Goal: Transaction & Acquisition: Purchase product/service

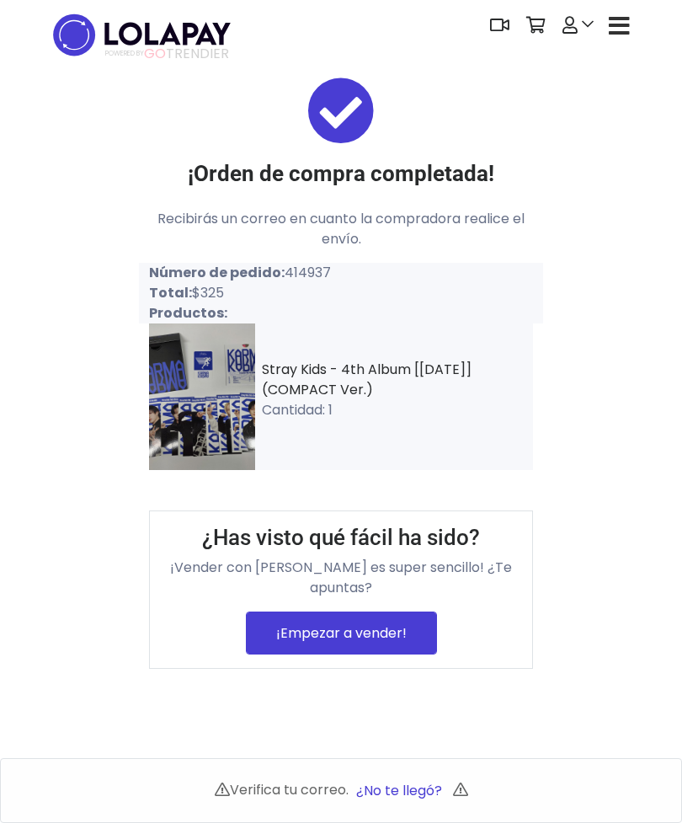
click at [577, 22] on icon at bounding box center [570, 25] width 15 height 17
click at [581, 26] on link at bounding box center [578, 25] width 48 height 51
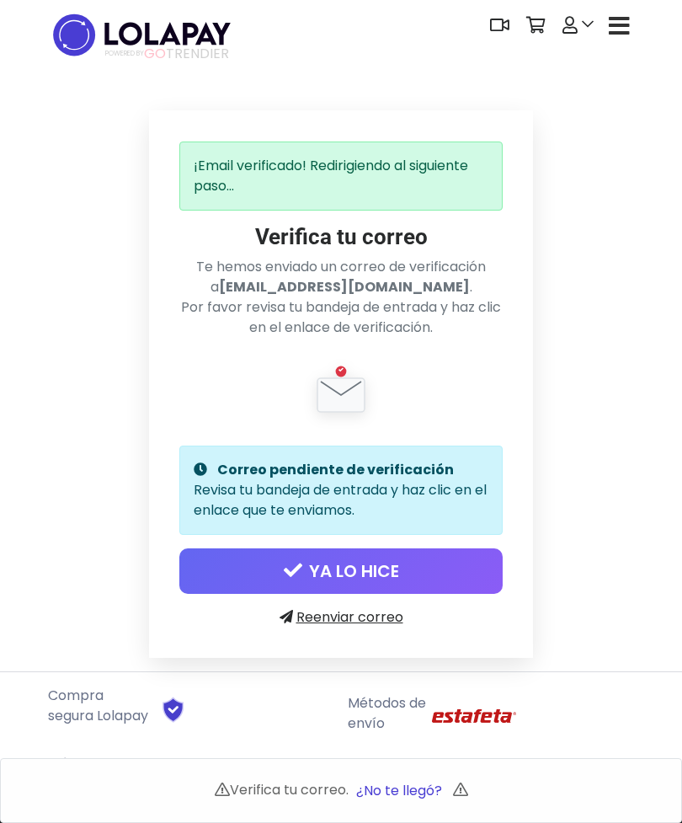
click at [405, 580] on button "YA LO HICE" at bounding box center [340, 570] width 323 height 45
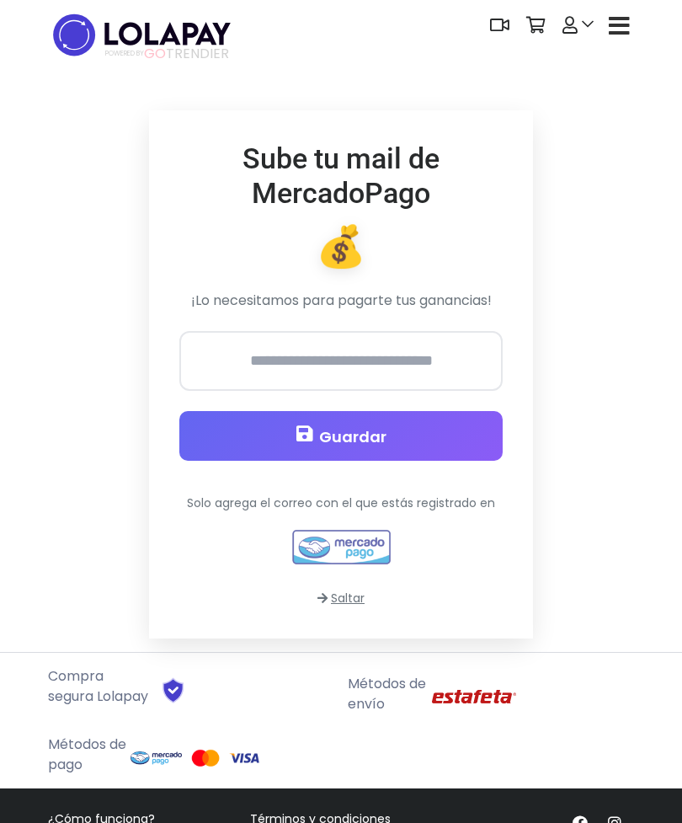
click at [355, 604] on link "Saltar" at bounding box center [341, 598] width 47 height 17
click at [353, 598] on link "Saltar" at bounding box center [341, 598] width 47 height 17
click at [353, 602] on link "Saltar" at bounding box center [341, 598] width 47 height 17
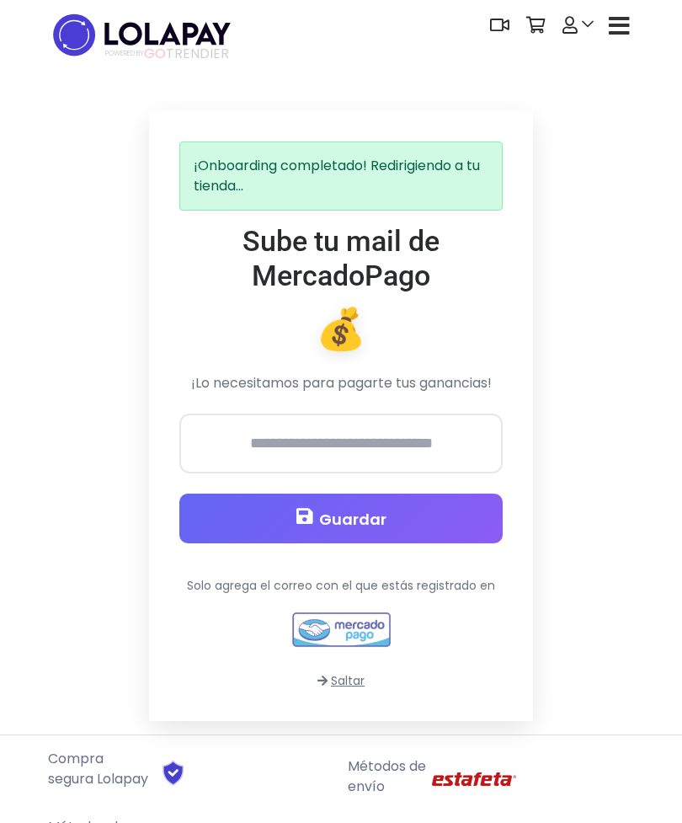
click at [571, 26] on icon at bounding box center [570, 25] width 15 height 17
click at [576, 25] on icon at bounding box center [570, 25] width 15 height 17
click at [622, 18] on icon "button" at bounding box center [619, 26] width 21 height 24
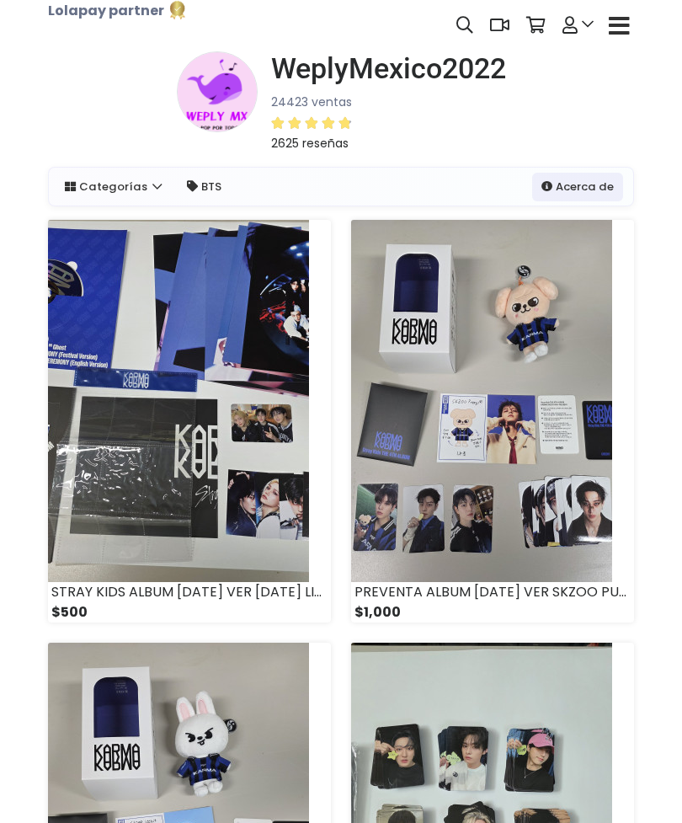
click at [578, 31] on link at bounding box center [578, 25] width 48 height 51
click at [574, 23] on icon at bounding box center [570, 25] width 15 height 17
click at [585, 24] on link at bounding box center [578, 25] width 48 height 51
click at [580, 29] on link at bounding box center [578, 25] width 48 height 51
click at [575, 27] on icon at bounding box center [570, 25] width 15 height 17
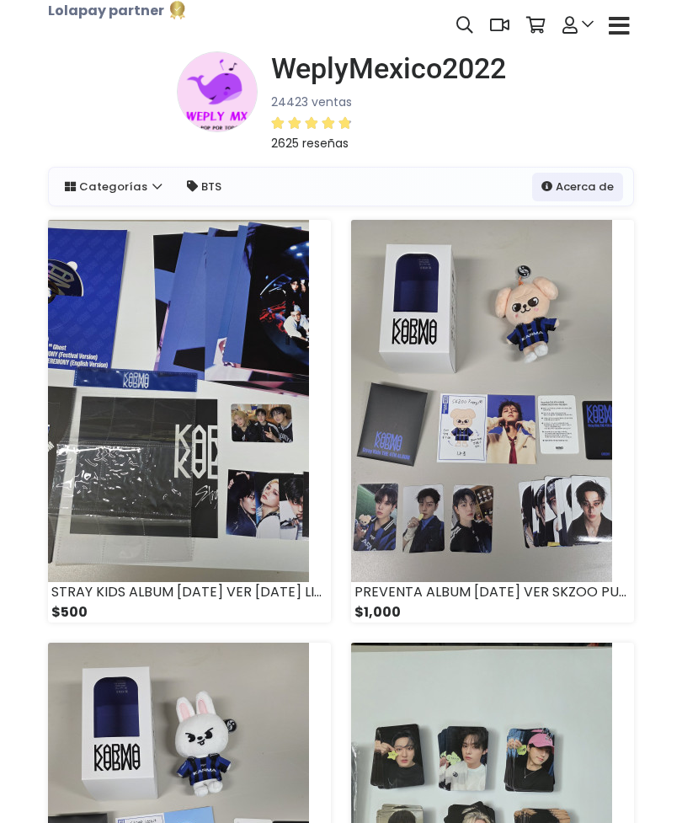
click at [589, 19] on link at bounding box center [578, 25] width 48 height 51
click at [577, 17] on icon at bounding box center [570, 25] width 15 height 17
click at [577, 23] on icon at bounding box center [570, 25] width 15 height 17
click at [576, 30] on icon at bounding box center [570, 25] width 15 height 17
click at [580, 25] on link at bounding box center [578, 25] width 48 height 51
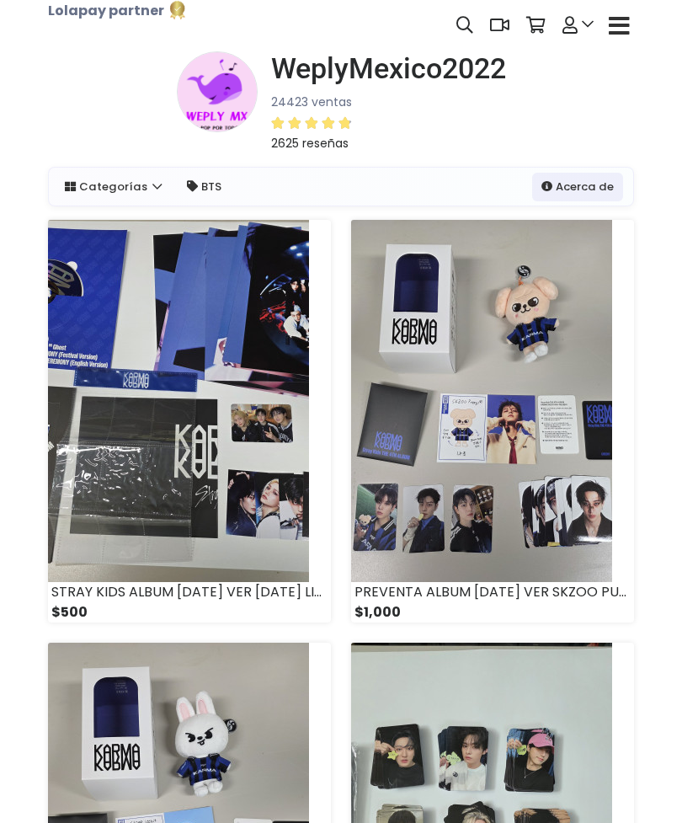
click at [587, 28] on link at bounding box center [578, 25] width 48 height 51
click at [585, 26] on link at bounding box center [578, 25] width 48 height 51
click at [580, 22] on link at bounding box center [578, 25] width 48 height 51
click at [625, 24] on icon "button" at bounding box center [619, 26] width 21 height 24
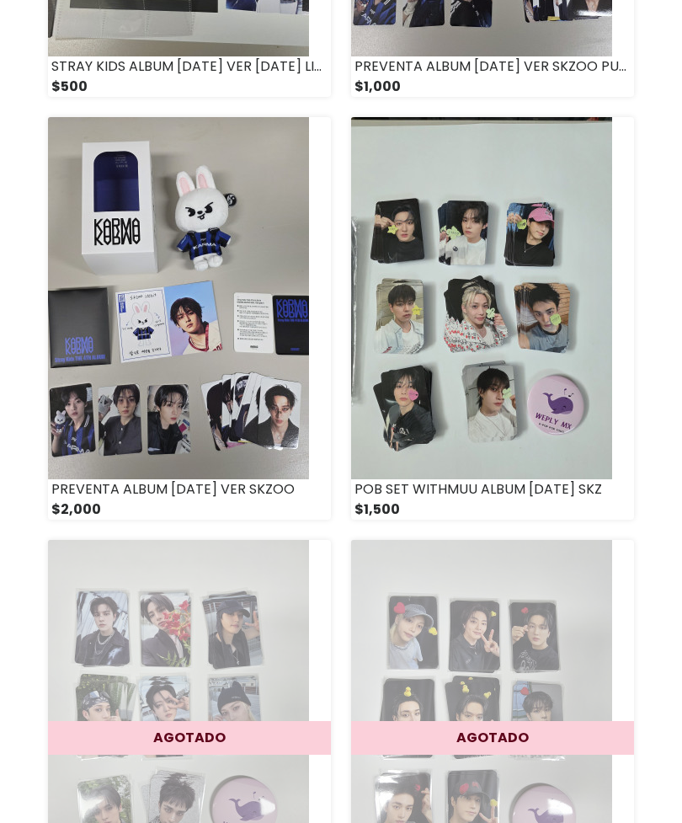
scroll to position [524, 0]
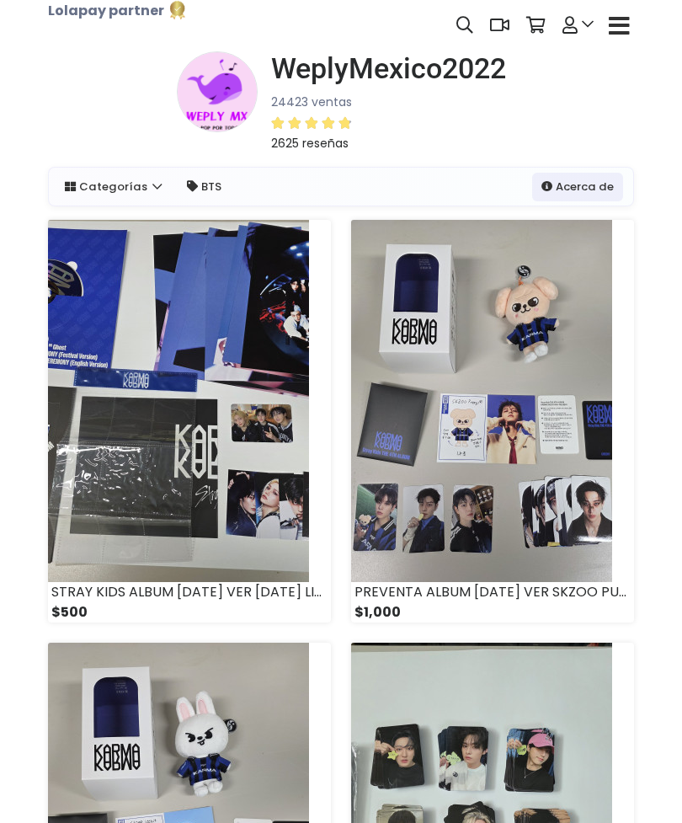
click at [569, 31] on icon at bounding box center [570, 25] width 15 height 17
click at [583, 24] on link at bounding box center [578, 25] width 48 height 51
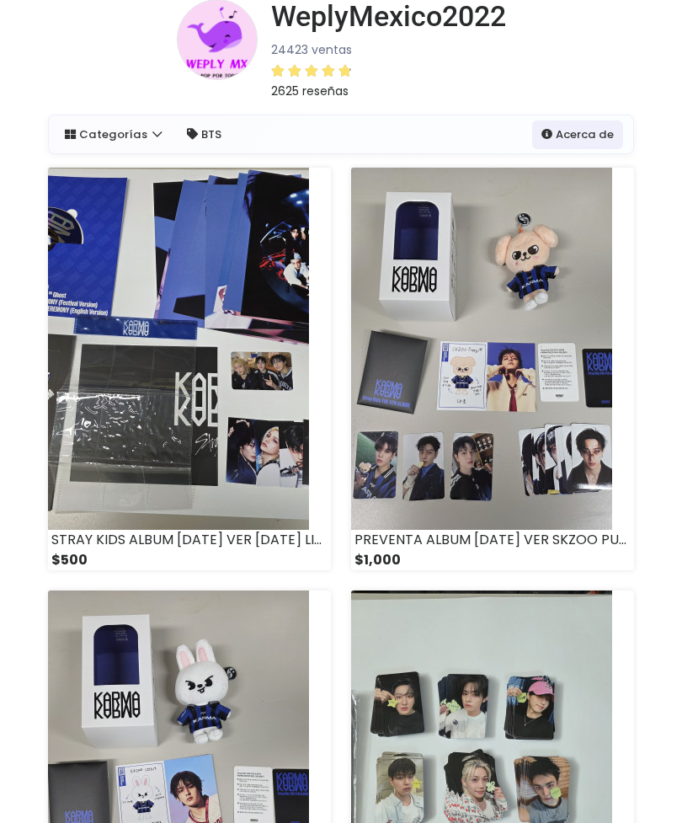
scroll to position [52, 0]
click at [587, 132] on link "Acerca de" at bounding box center [577, 134] width 91 height 29
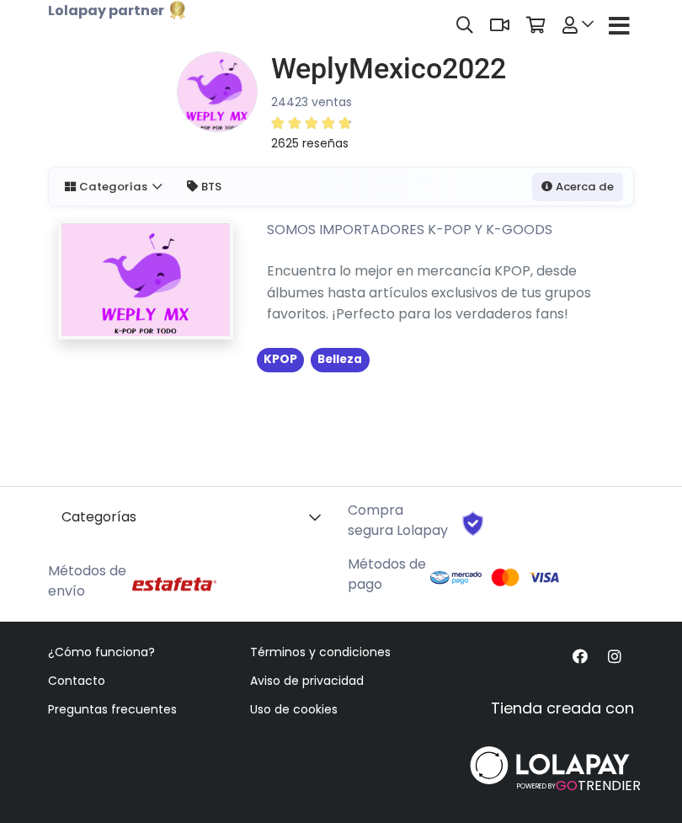
scroll to position [54, 0]
click at [296, 525] on link "Categorías" at bounding box center [191, 517] width 286 height 34
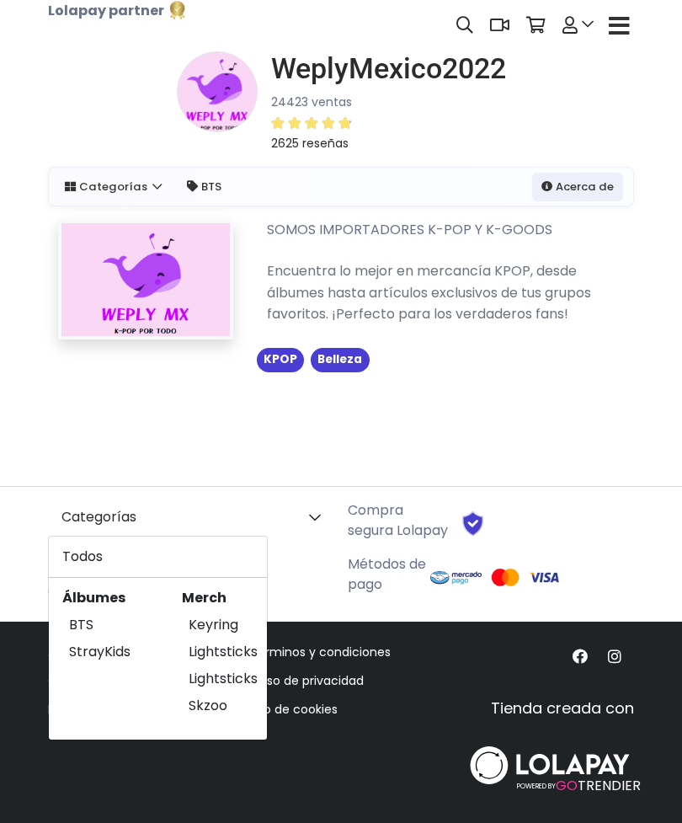
click at [306, 522] on link "Categorías" at bounding box center [191, 517] width 286 height 34
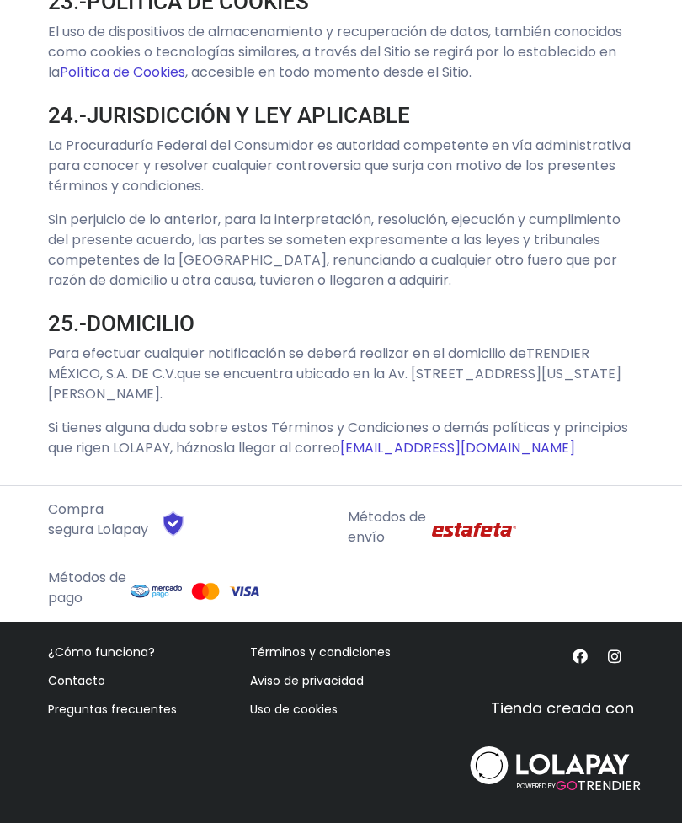
scroll to position [10143, 0]
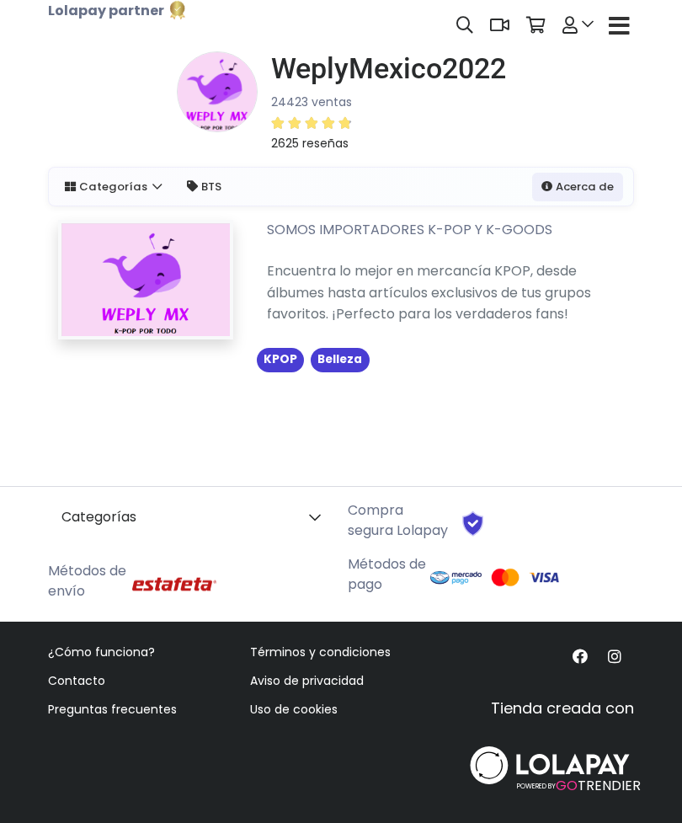
scroll to position [54, 0]
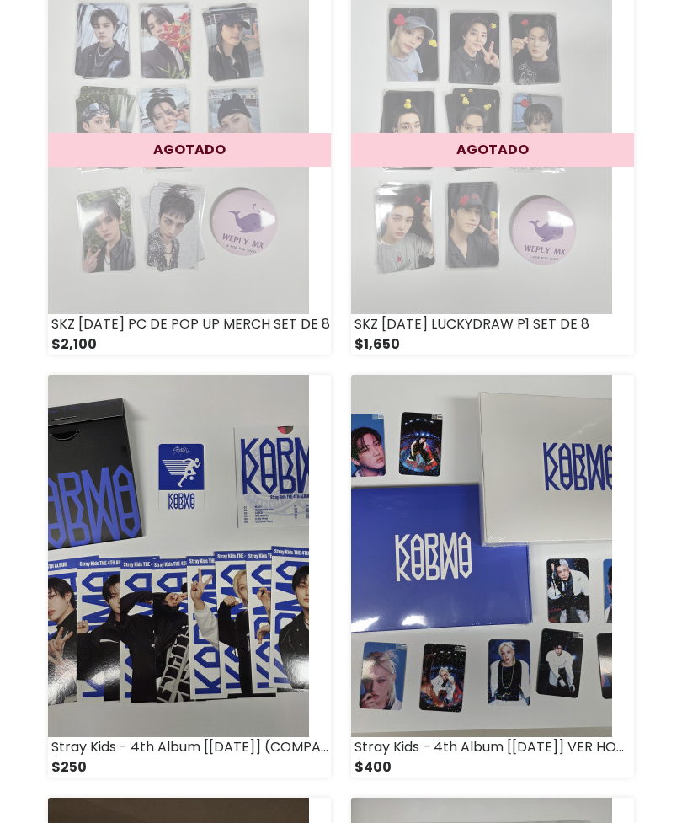
scroll to position [1118, 0]
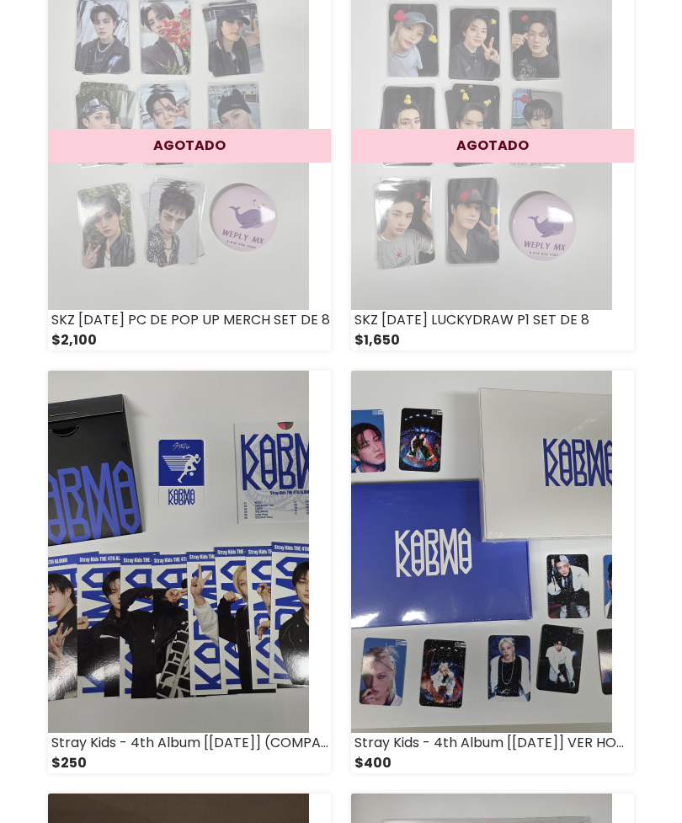
click at [222, 670] on img at bounding box center [178, 552] width 261 height 362
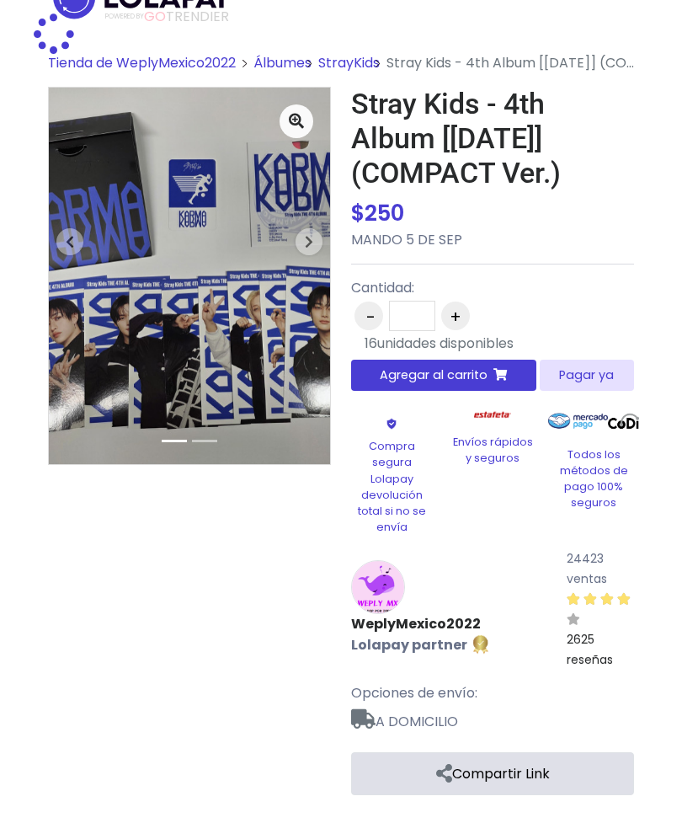
scroll to position [54, 0]
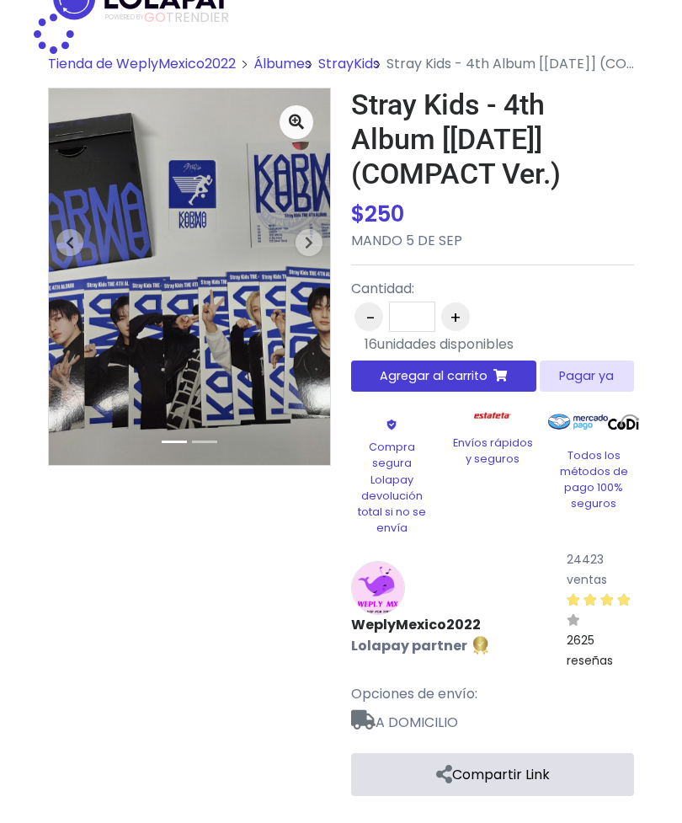
click at [392, 486] on p "Compra segura Lolapay devolución total si no se envía" at bounding box center [391, 487] width 81 height 97
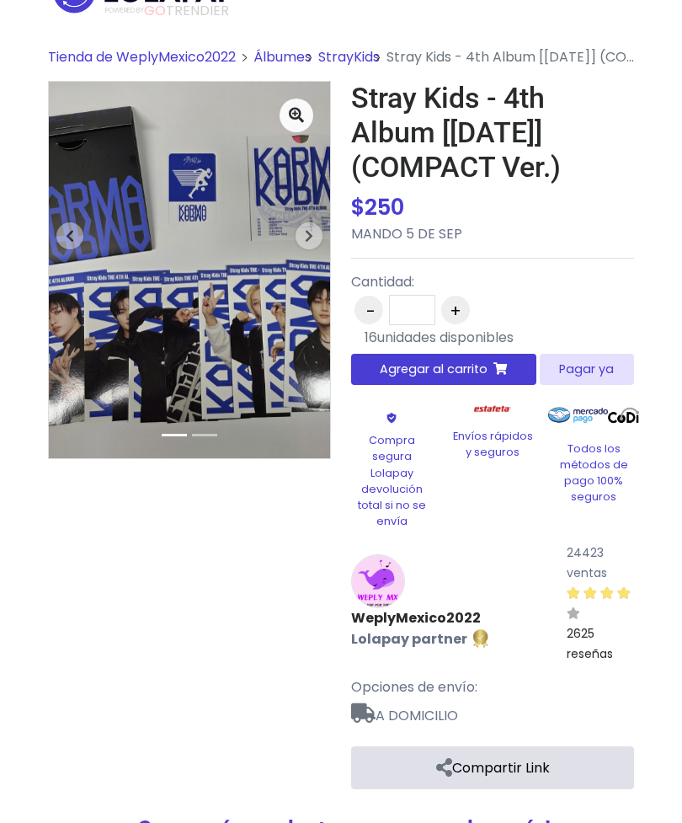
scroll to position [0, 0]
